Goal: Find specific page/section: Find specific page/section

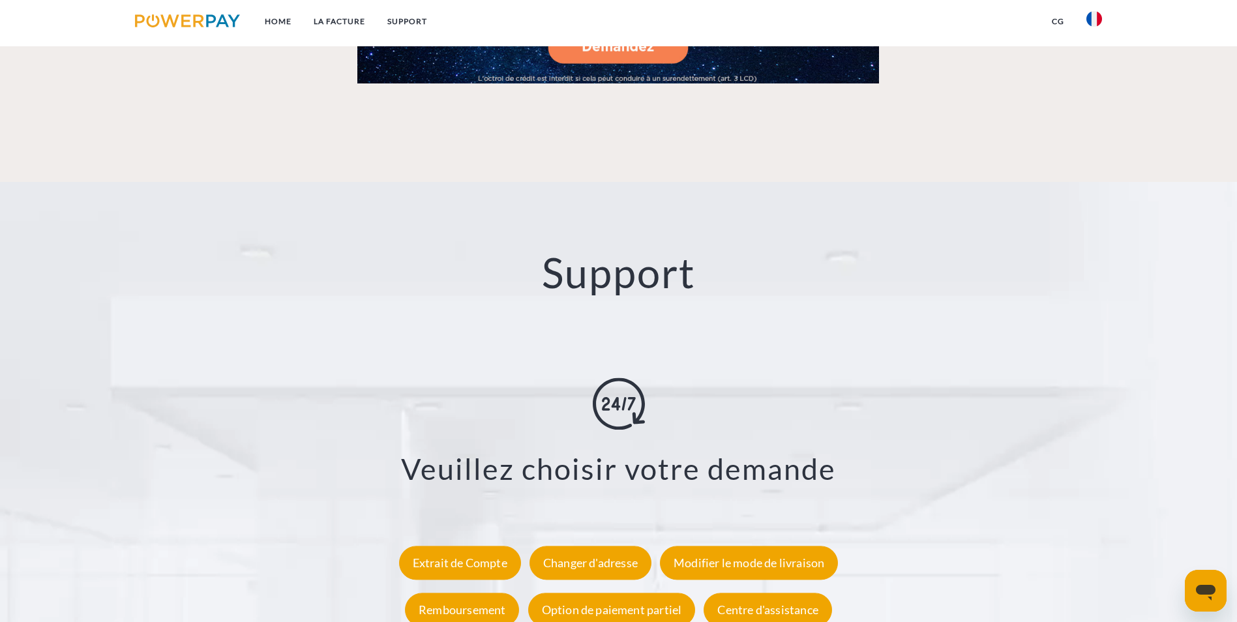
scroll to position [2347, 0]
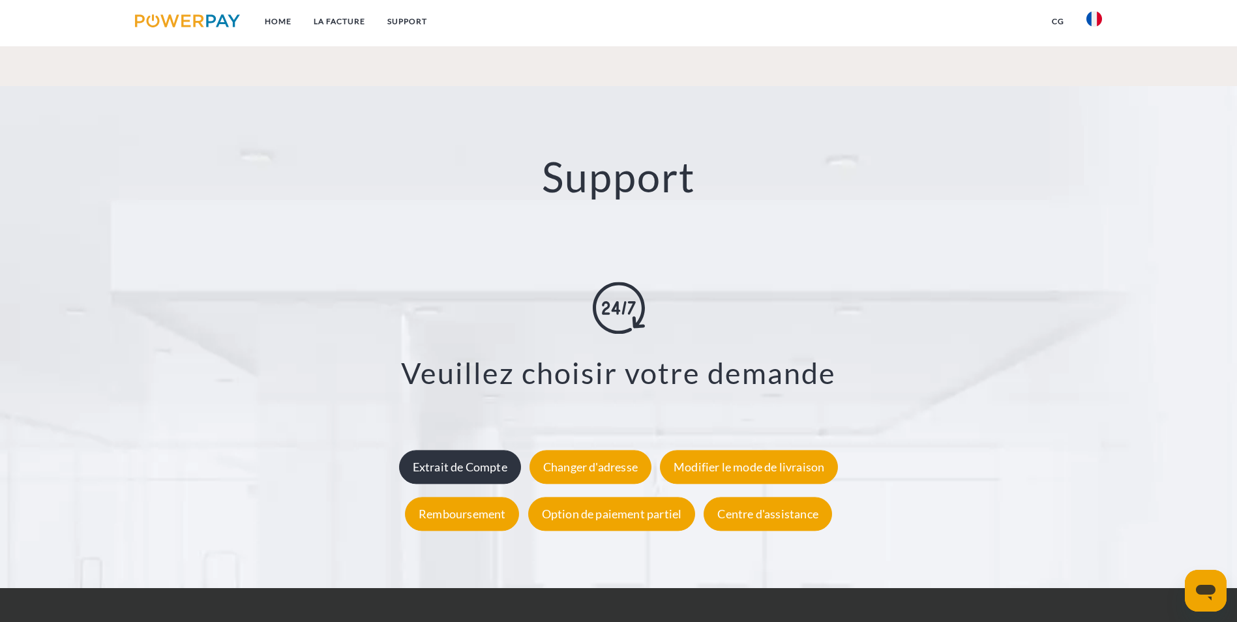
click at [473, 450] on div "Extrait de Compte" at bounding box center [460, 467] width 122 height 34
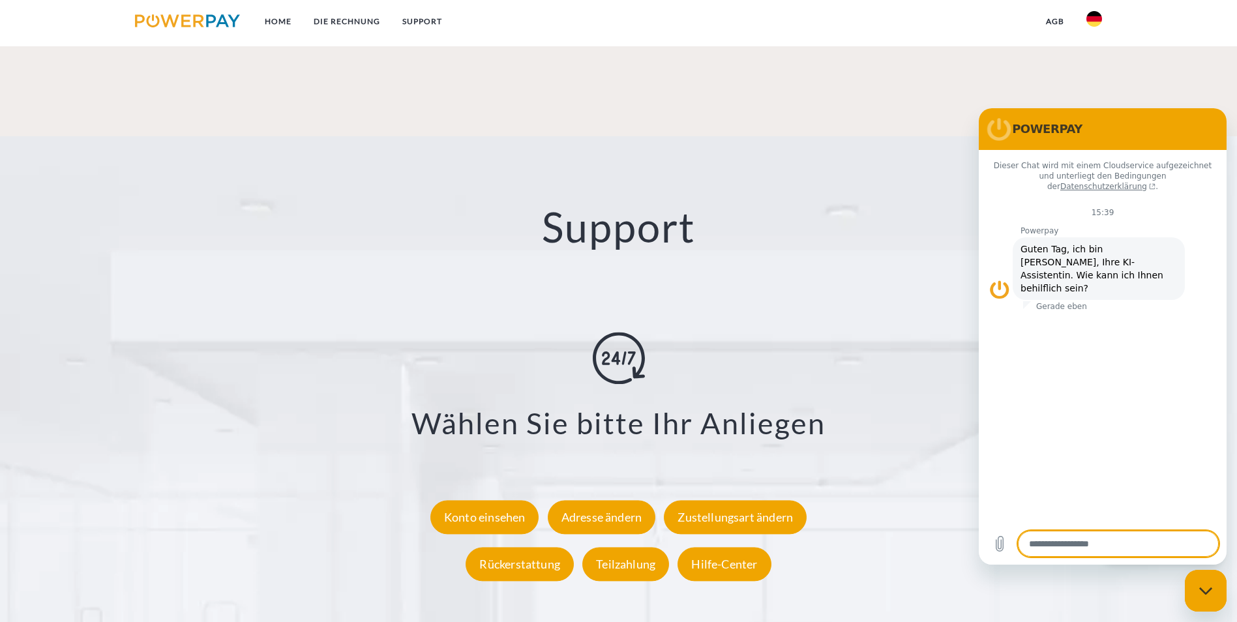
scroll to position [2395, 0]
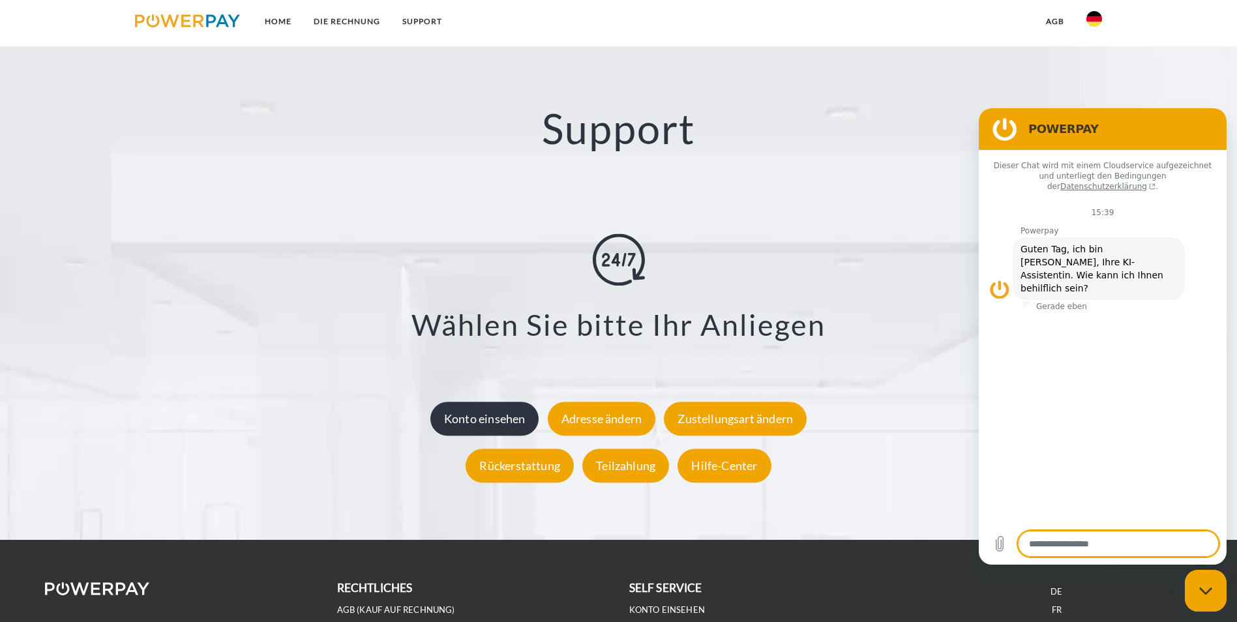
click at [464, 402] on div "Konto einsehen" at bounding box center [484, 419] width 109 height 34
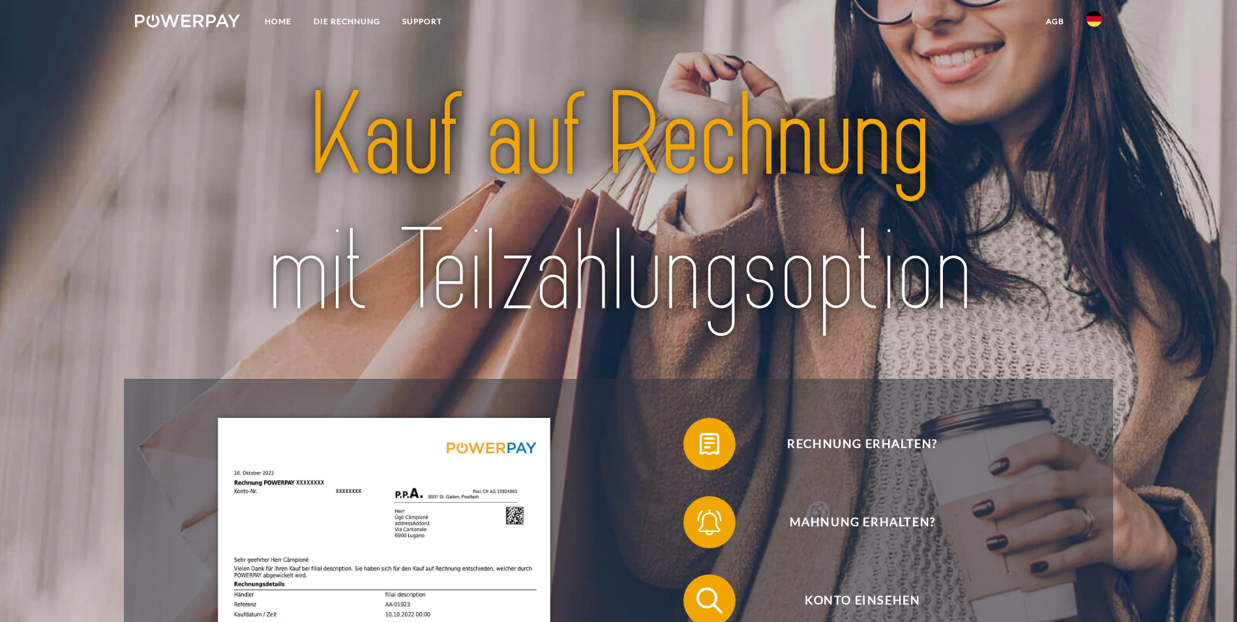
click at [1113, 19] on link at bounding box center [1094, 23] width 38 height 26
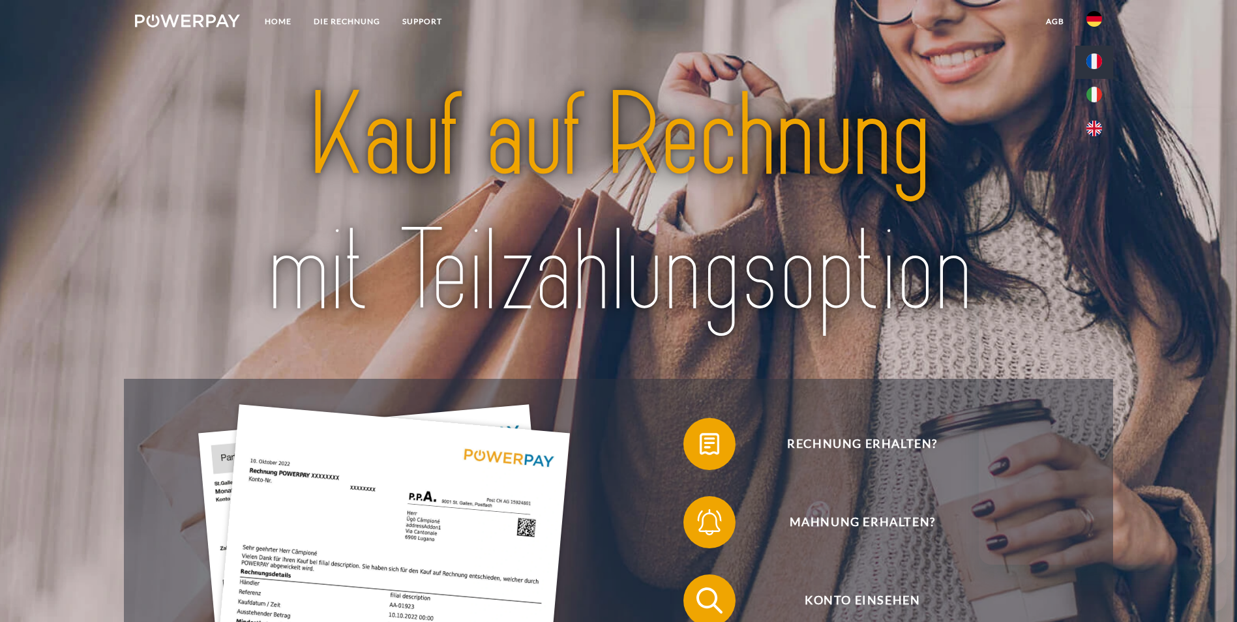
click at [1093, 65] on img at bounding box center [1094, 61] width 16 height 16
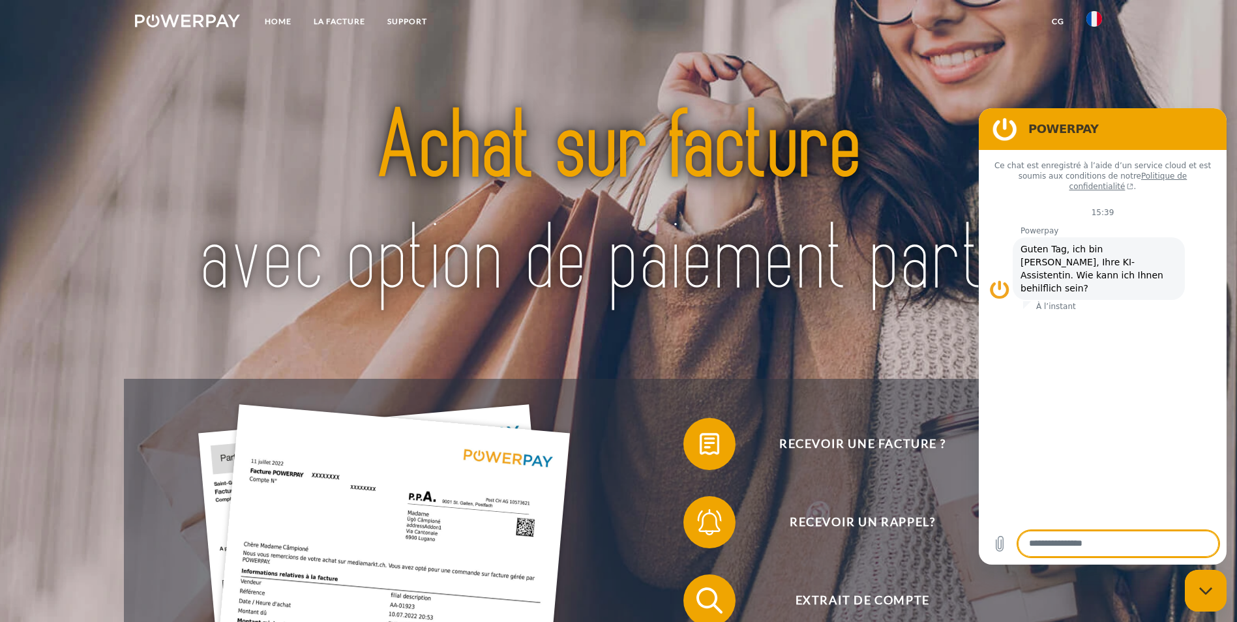
click at [1091, 539] on textarea at bounding box center [1118, 544] width 201 height 26
type textarea "**********"
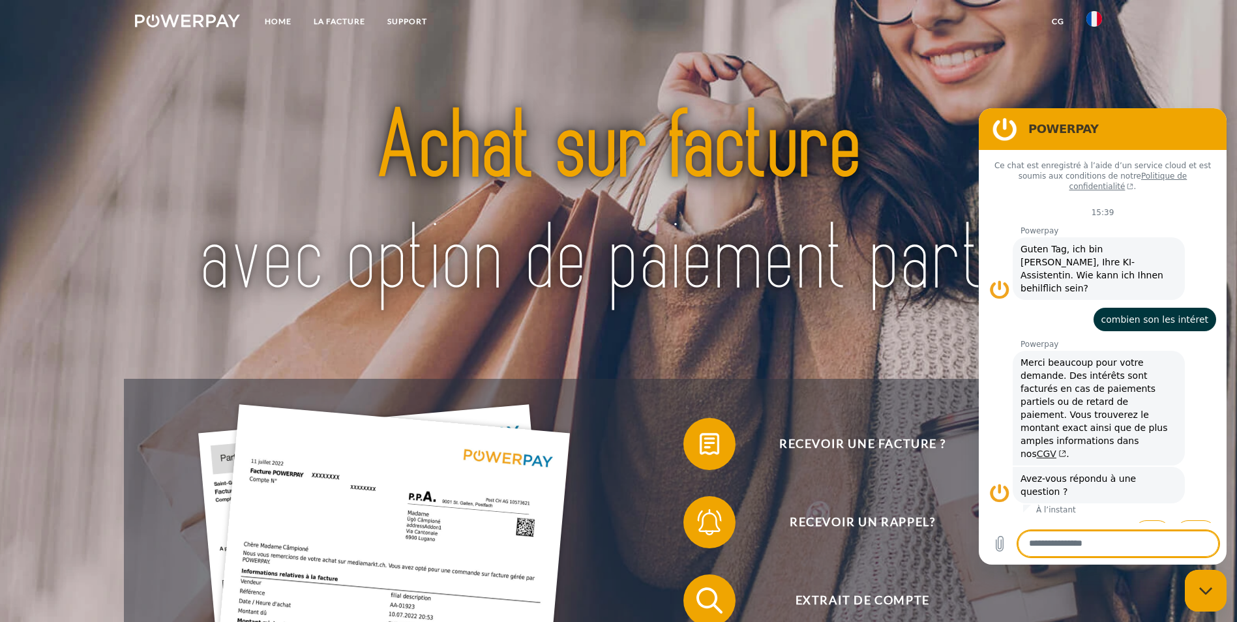
click at [1067, 449] on link "CGV" at bounding box center [1052, 454] width 30 height 10
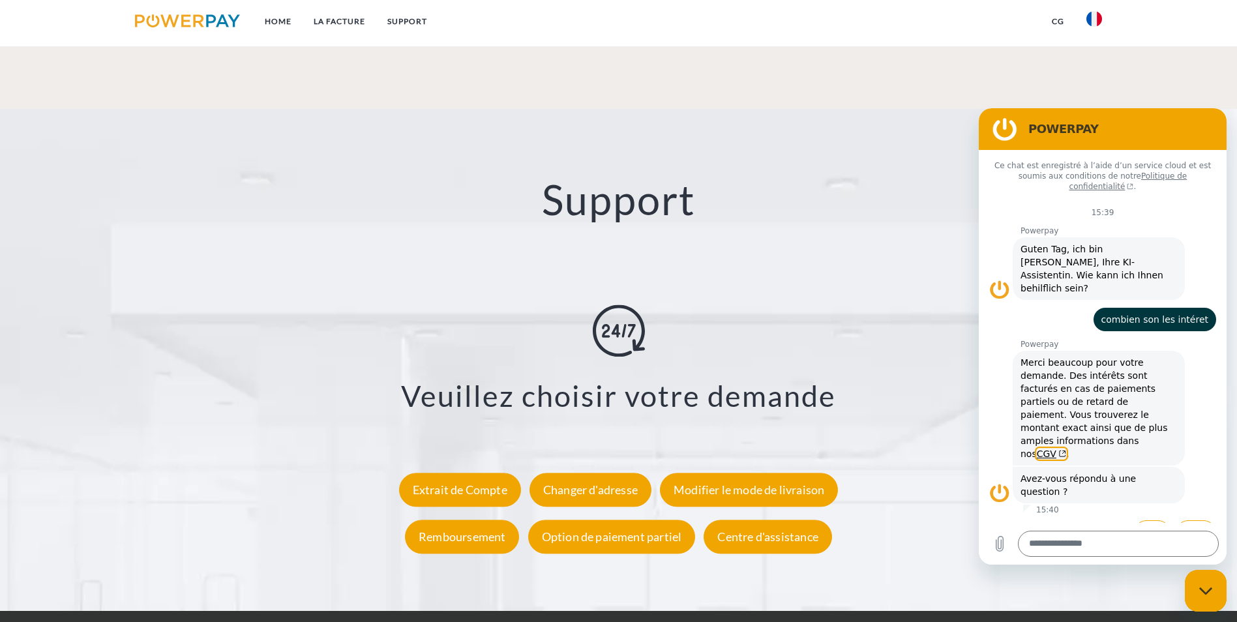
scroll to position [2395, 0]
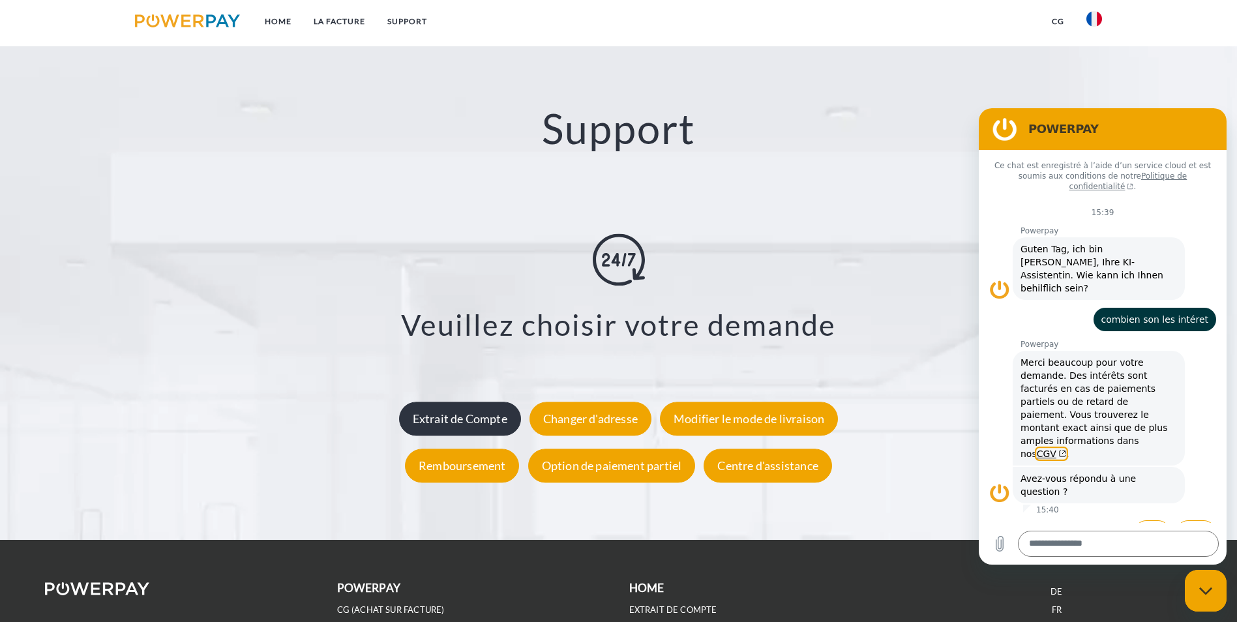
click at [458, 402] on div "Extrait de Compte" at bounding box center [460, 419] width 122 height 34
